Goal: Task Accomplishment & Management: Complete application form

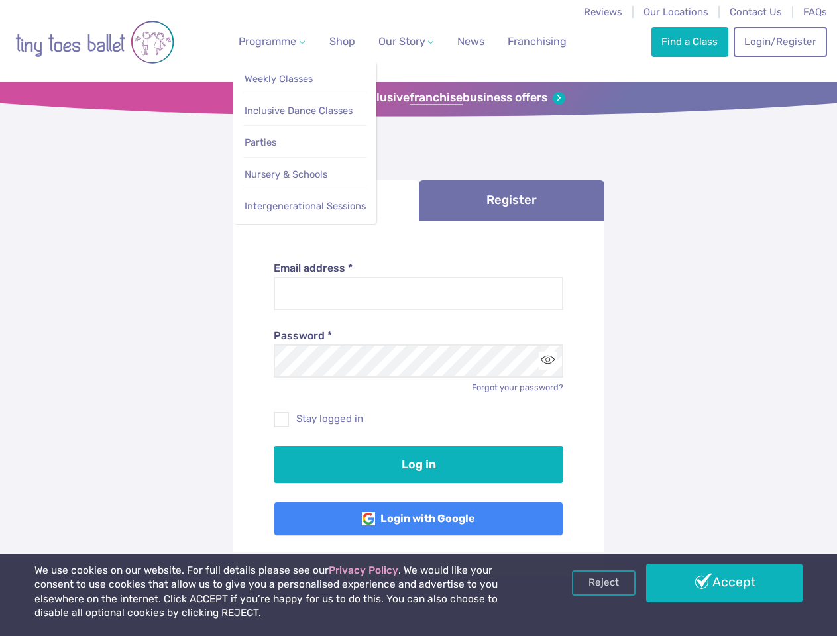
click at [269, 41] on span "Programme" at bounding box center [268, 41] width 58 height 13
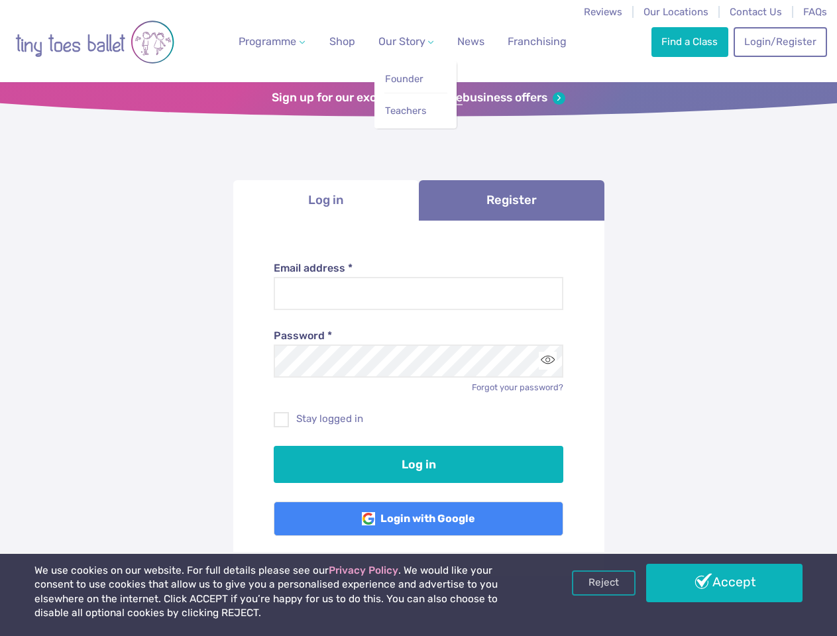
click at [394, 41] on span "Our Story" at bounding box center [401, 41] width 47 height 13
click at [418, 98] on strong "franchise" at bounding box center [435, 98] width 53 height 15
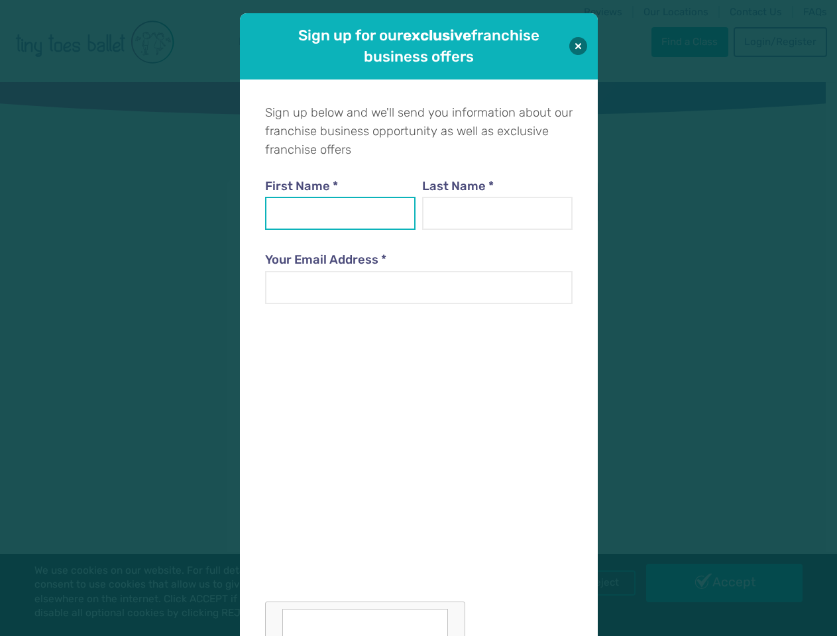
click at [326, 200] on input "First Name *" at bounding box center [340, 213] width 151 height 33
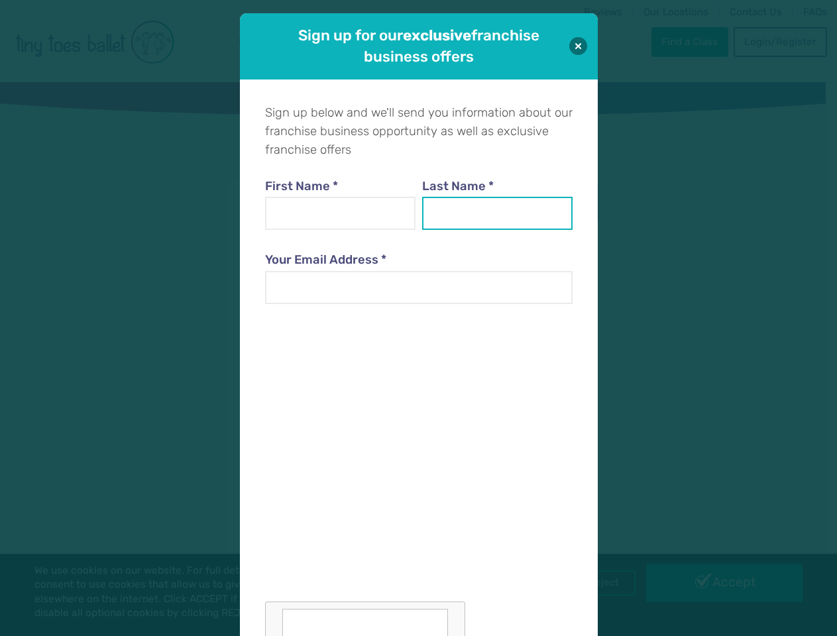
click at [512, 200] on input "Last Name *" at bounding box center [497, 213] width 151 height 33
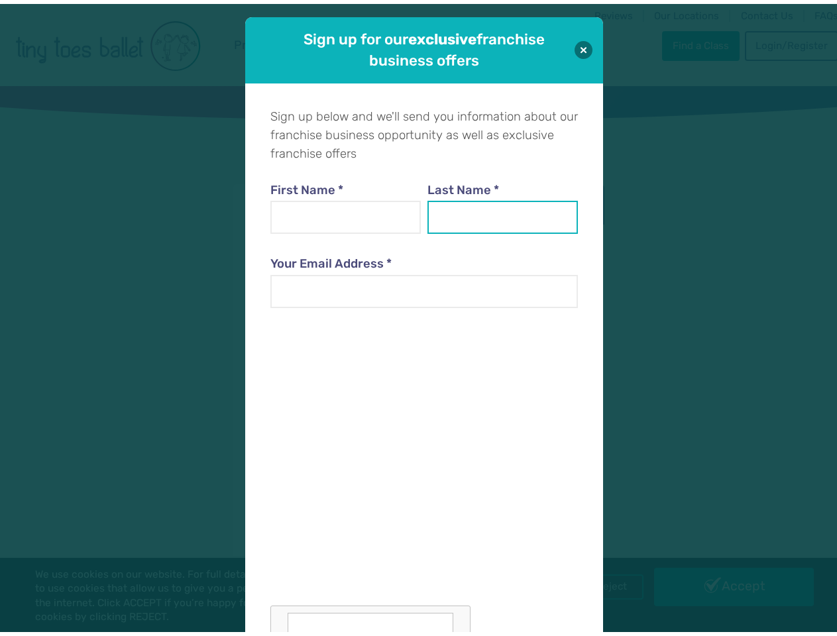
scroll to position [13, 0]
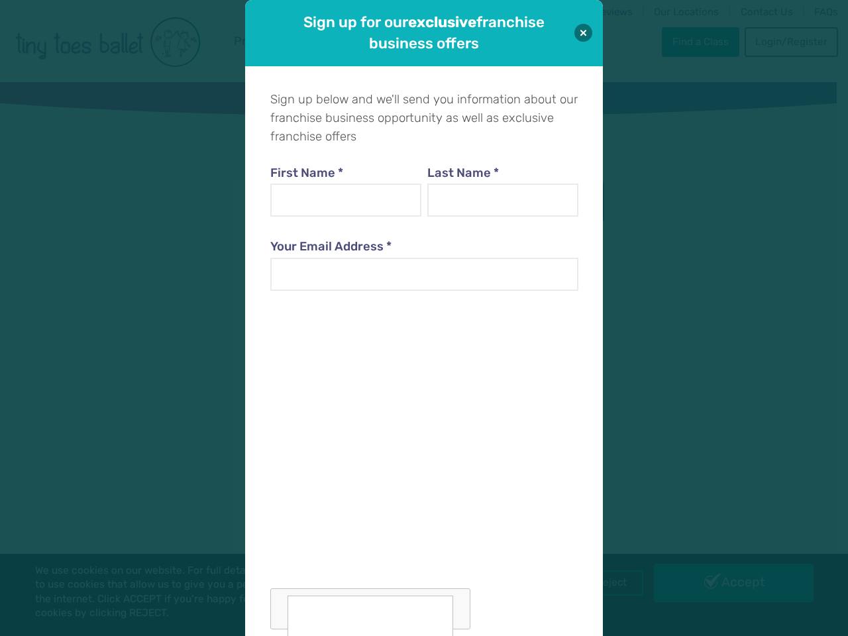
click at [547, 360] on div at bounding box center [423, 468] width 307 height 324
click at [604, 583] on div "Sign up for our exclusive franchise business offers Sign up below and we'll sen…" at bounding box center [424, 318] width 848 height 636
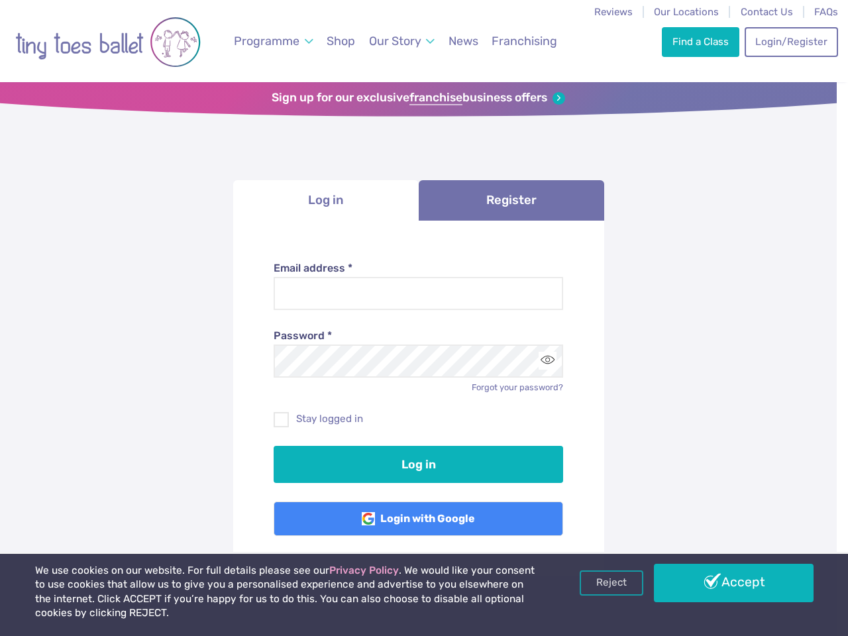
click at [724, 583] on div "Sign up for our exclusive franchise business offers Sign up below and we'll sen…" at bounding box center [424, 318] width 848 height 636
